Goal: Task Accomplishment & Management: Manage account settings

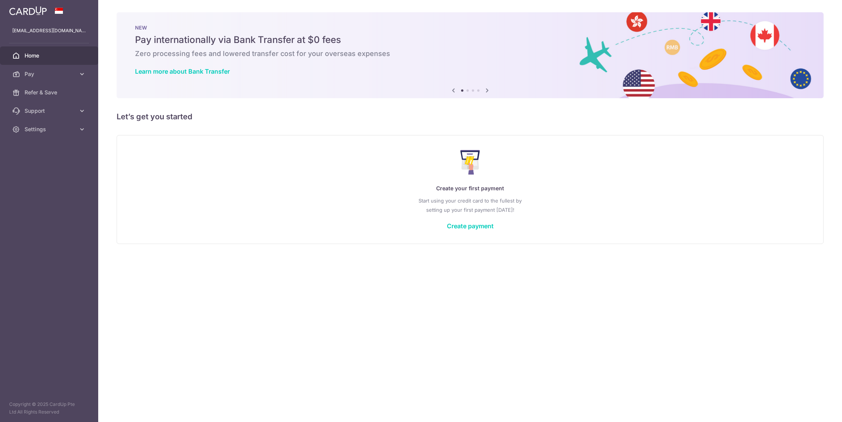
click at [66, 74] on span "Pay" at bounding box center [50, 74] width 51 height 8
click at [48, 109] on span "Recipients" at bounding box center [50, 111] width 51 height 8
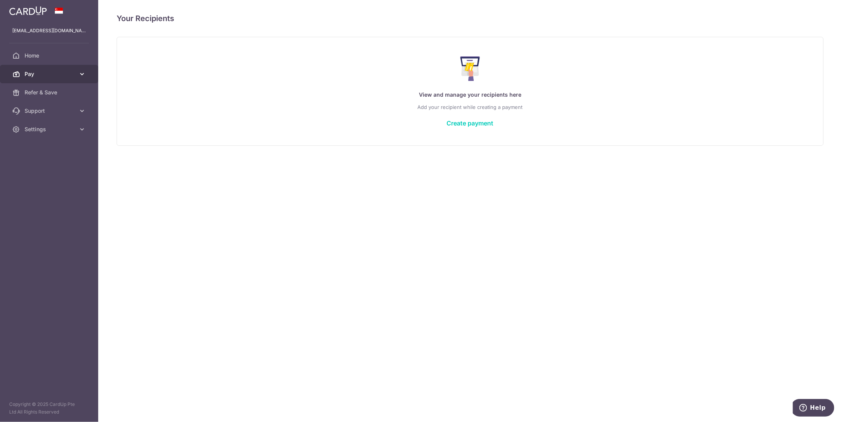
click at [61, 74] on span "Pay" at bounding box center [50, 74] width 51 height 8
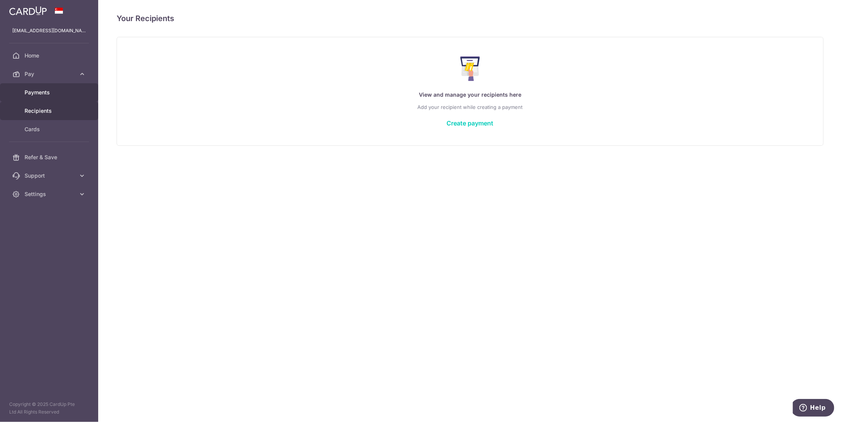
click at [47, 92] on span "Payments" at bounding box center [50, 93] width 51 height 8
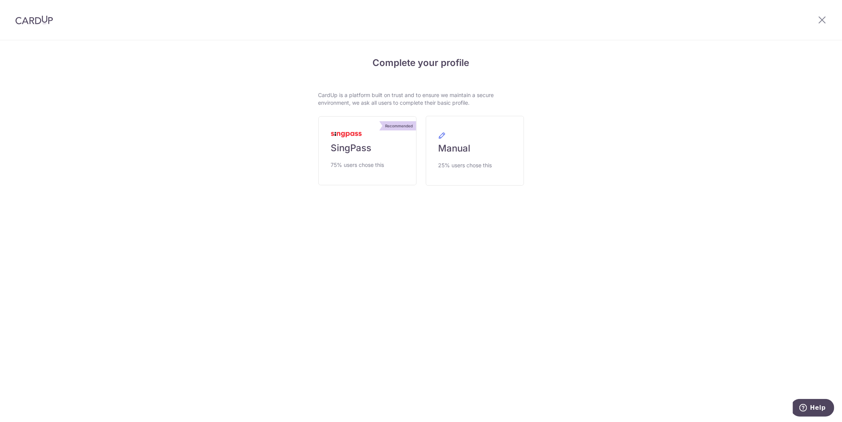
click at [39, 17] on img at bounding box center [34, 19] width 38 height 9
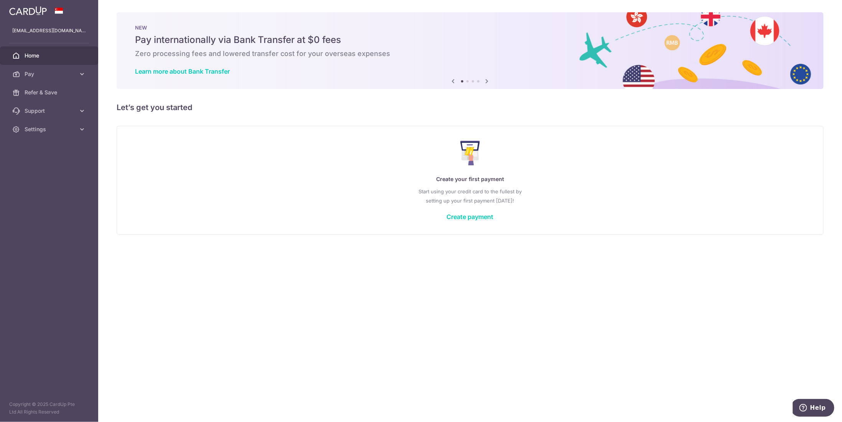
click at [47, 204] on aside "tonyleecc3112@gmail.com Home Pay Payments Recipients Cards Refer & Save Support…" at bounding box center [49, 211] width 98 height 422
click at [190, 239] on div "× Pause Schedule Pause all future payments in this series Pause just this one p…" at bounding box center [470, 211] width 744 height 422
click at [220, 299] on div "× Pause Schedule Pause all future payments in this series Pause just this one p…" at bounding box center [470, 211] width 744 height 422
click at [39, 74] on span "Pay" at bounding box center [50, 74] width 51 height 8
click at [47, 109] on span "Recipients" at bounding box center [50, 111] width 51 height 8
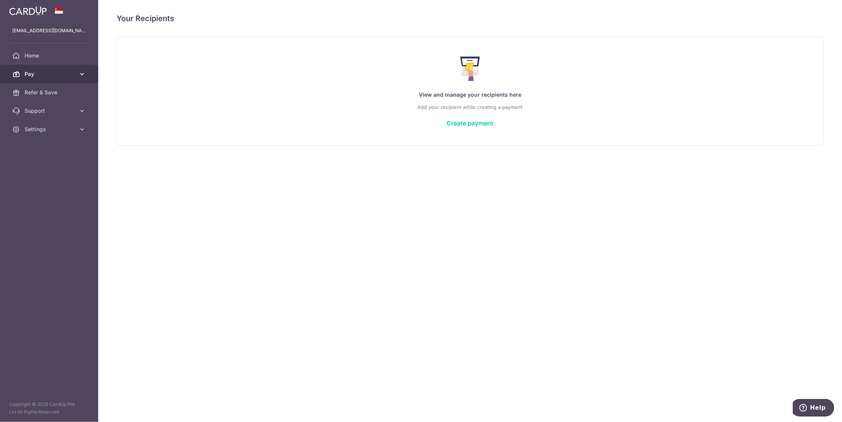
click at [64, 70] on span "Pay" at bounding box center [50, 74] width 51 height 8
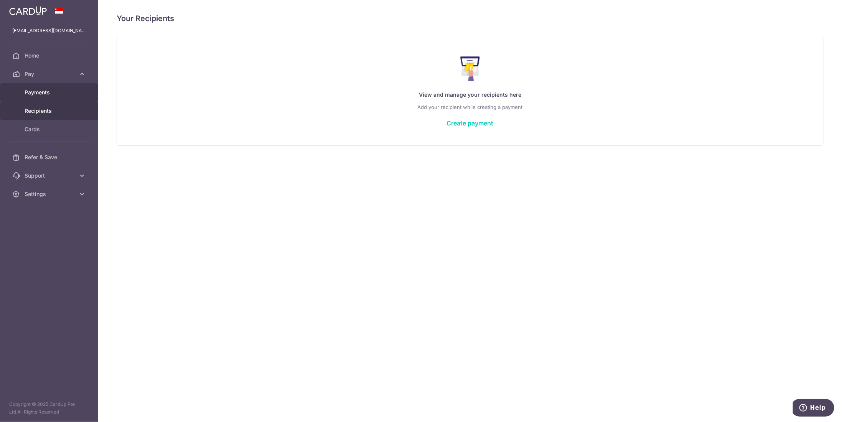
click at [54, 88] on link "Payments" at bounding box center [49, 92] width 98 height 18
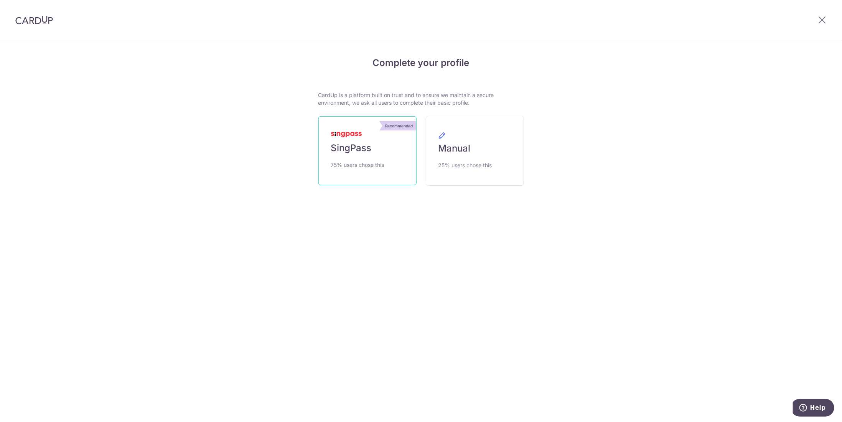
click at [343, 148] on span "SingPass" at bounding box center [351, 148] width 41 height 12
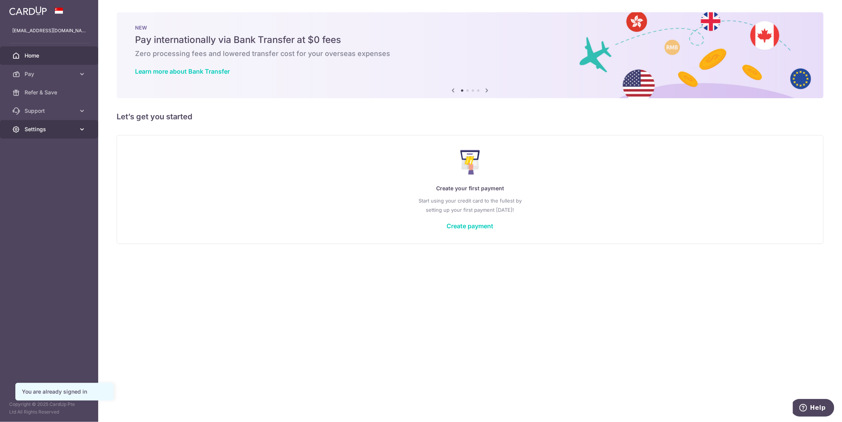
click at [82, 132] on icon at bounding box center [82, 129] width 8 height 8
click at [41, 166] on span "Logout" at bounding box center [50, 166] width 51 height 8
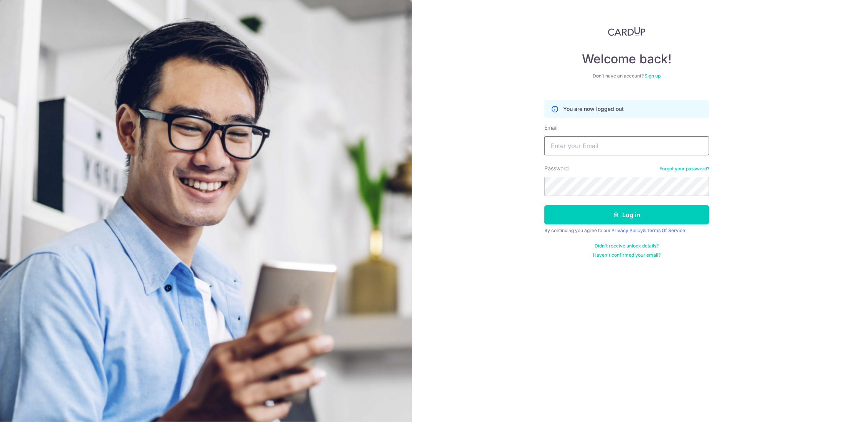
click at [572, 142] on input "Email" at bounding box center [626, 145] width 165 height 19
type input "admin@6dnet.work"
click at [588, 219] on button "Log in" at bounding box center [626, 214] width 165 height 19
